Goal: Check status: Check status

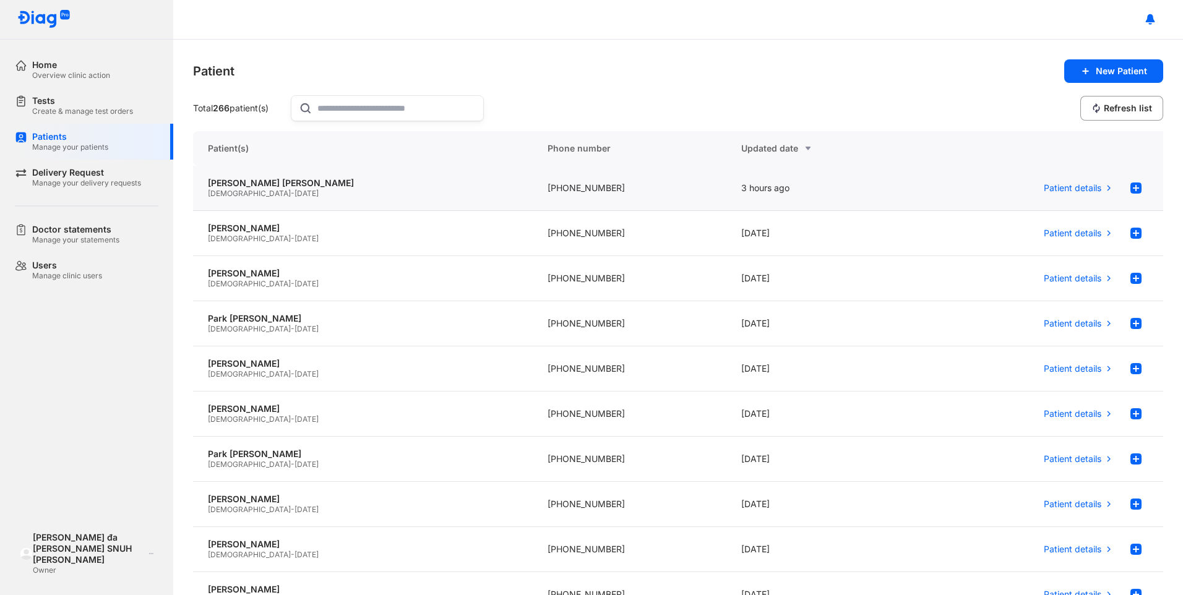
click at [359, 199] on div "[PERSON_NAME] [PERSON_NAME] [DEMOGRAPHIC_DATA] - [DATE]" at bounding box center [363, 188] width 340 height 45
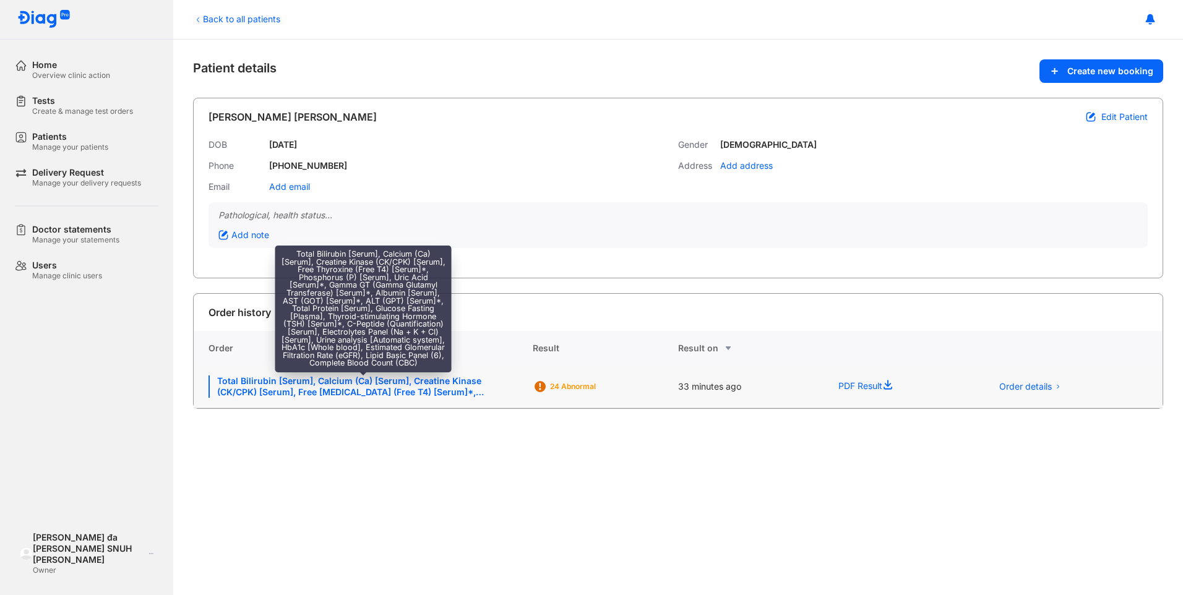
click at [473, 391] on div "Total Bilirubin [Serum], Calcium (Ca) [Serum], Creatine Kinase (CK/CPK) [Serum]…" at bounding box center [363, 387] width 309 height 22
